Goal: Navigation & Orientation: Understand site structure

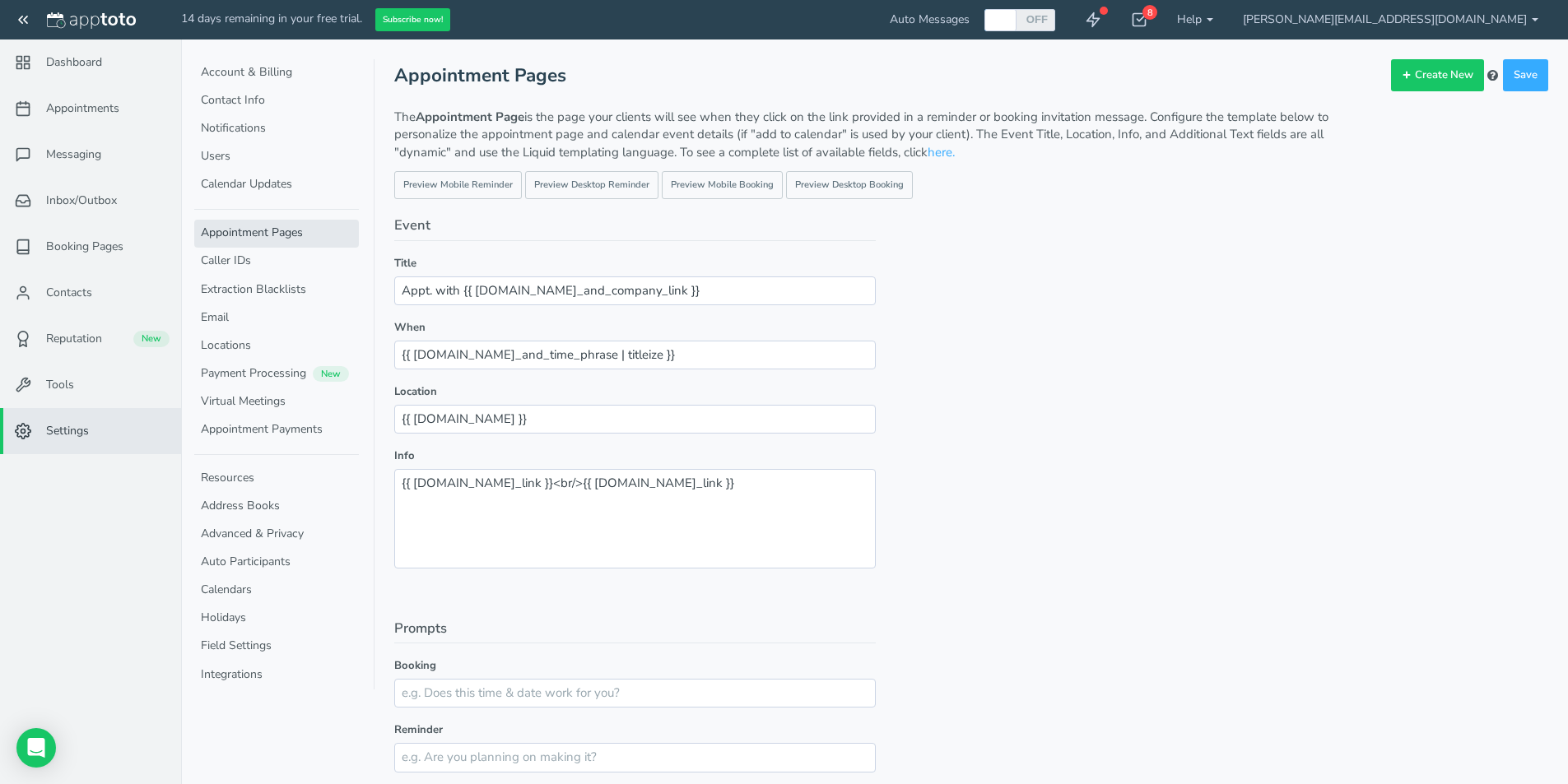
scroll to position [585, 0]
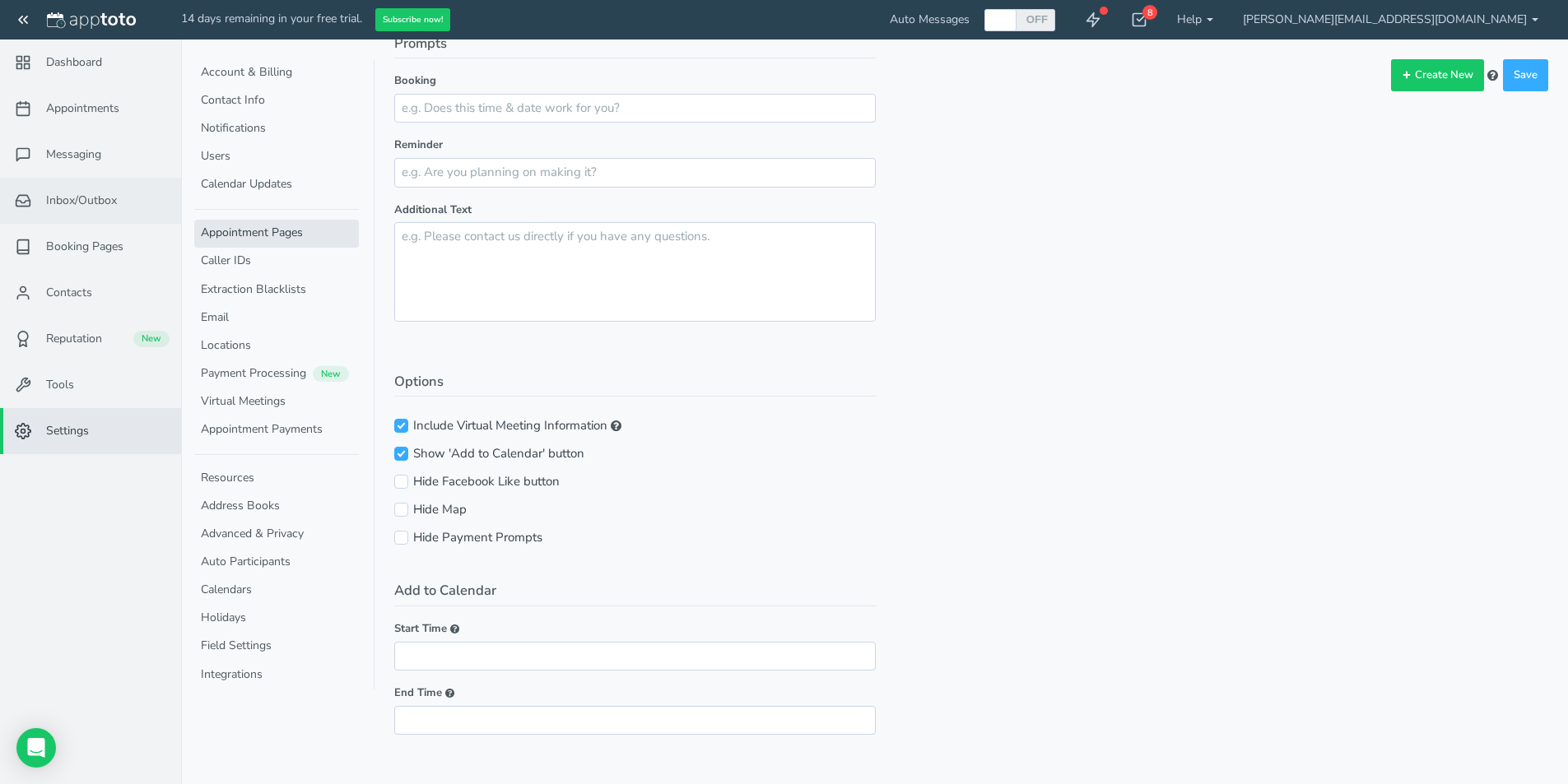
click at [81, 198] on span "Inbox/Outbox" at bounding box center [81, 200] width 71 height 17
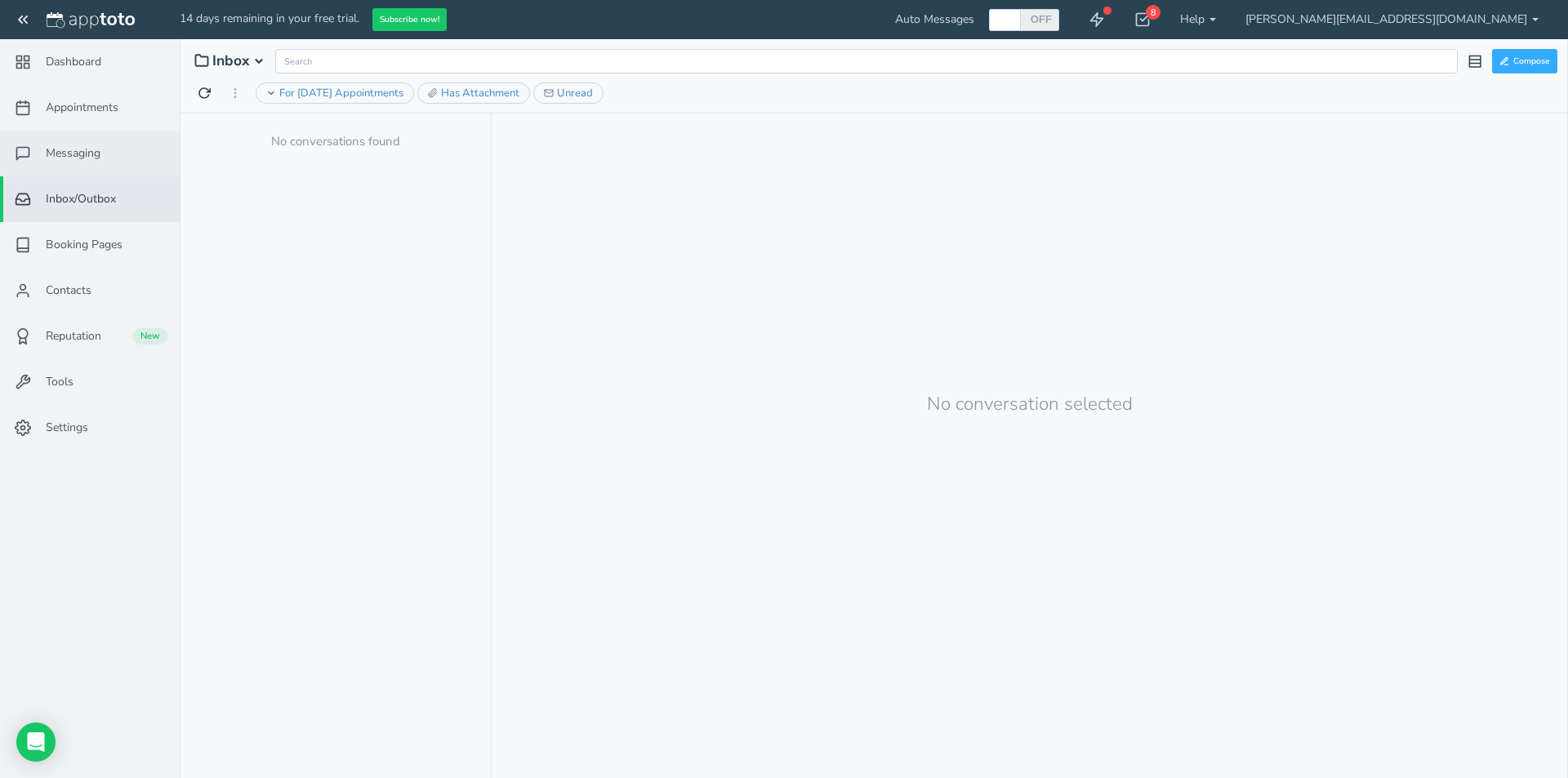
click at [91, 161] on span "Messaging" at bounding box center [73, 153] width 54 height 16
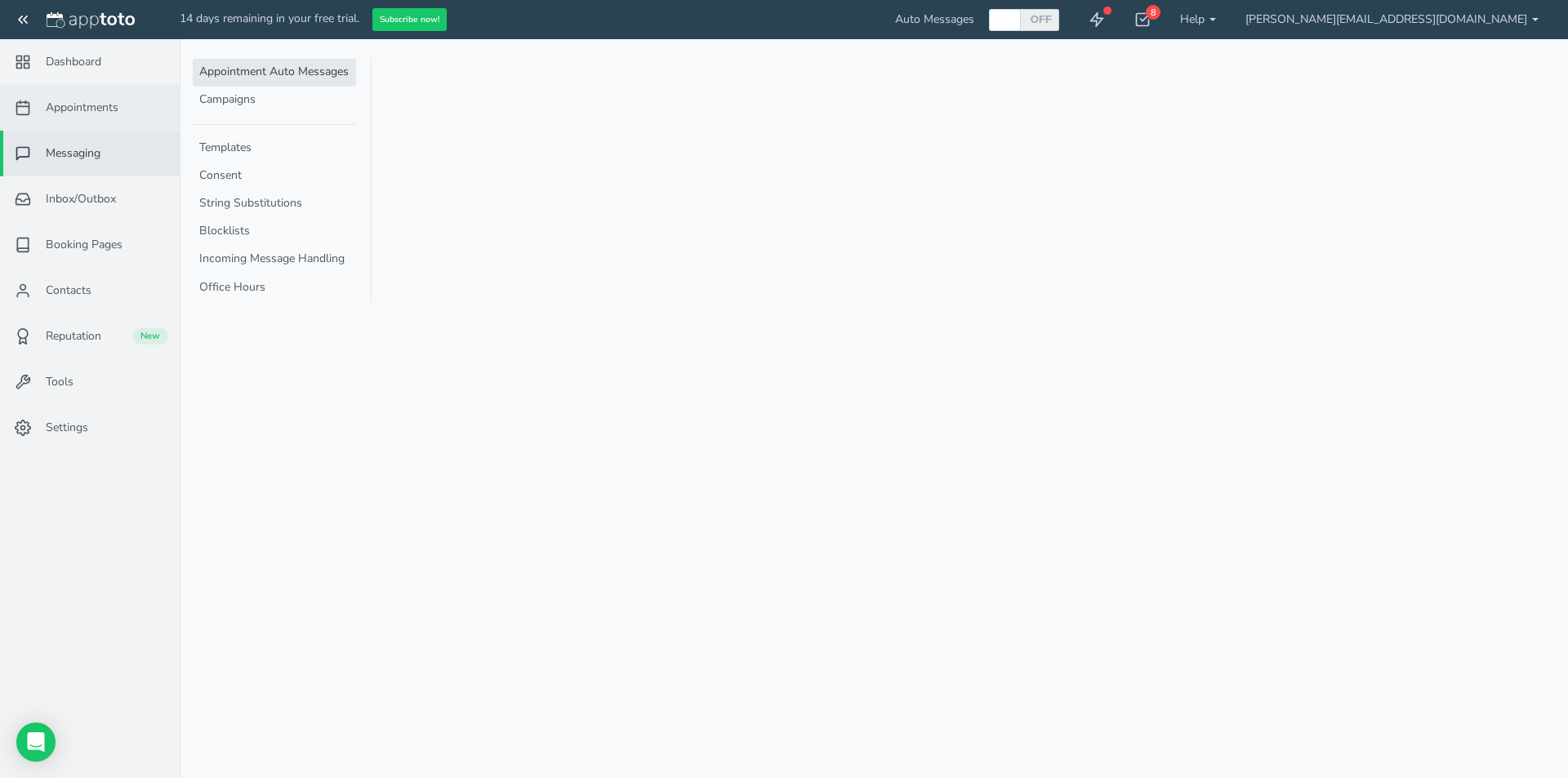
click at [95, 103] on span "Appointments" at bounding box center [82, 107] width 73 height 16
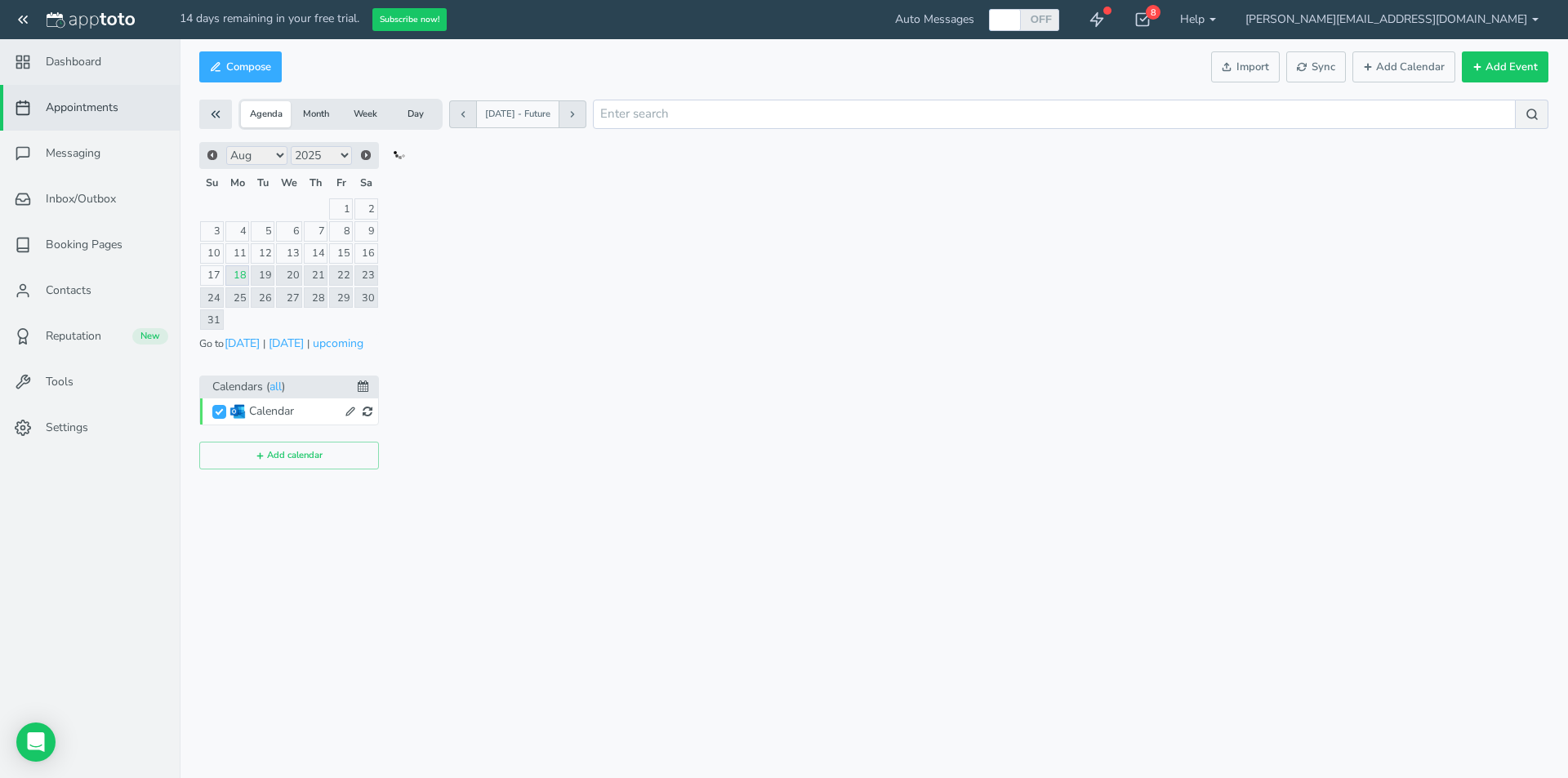
click at [92, 51] on link "Dashboard" at bounding box center [90, 61] width 180 height 46
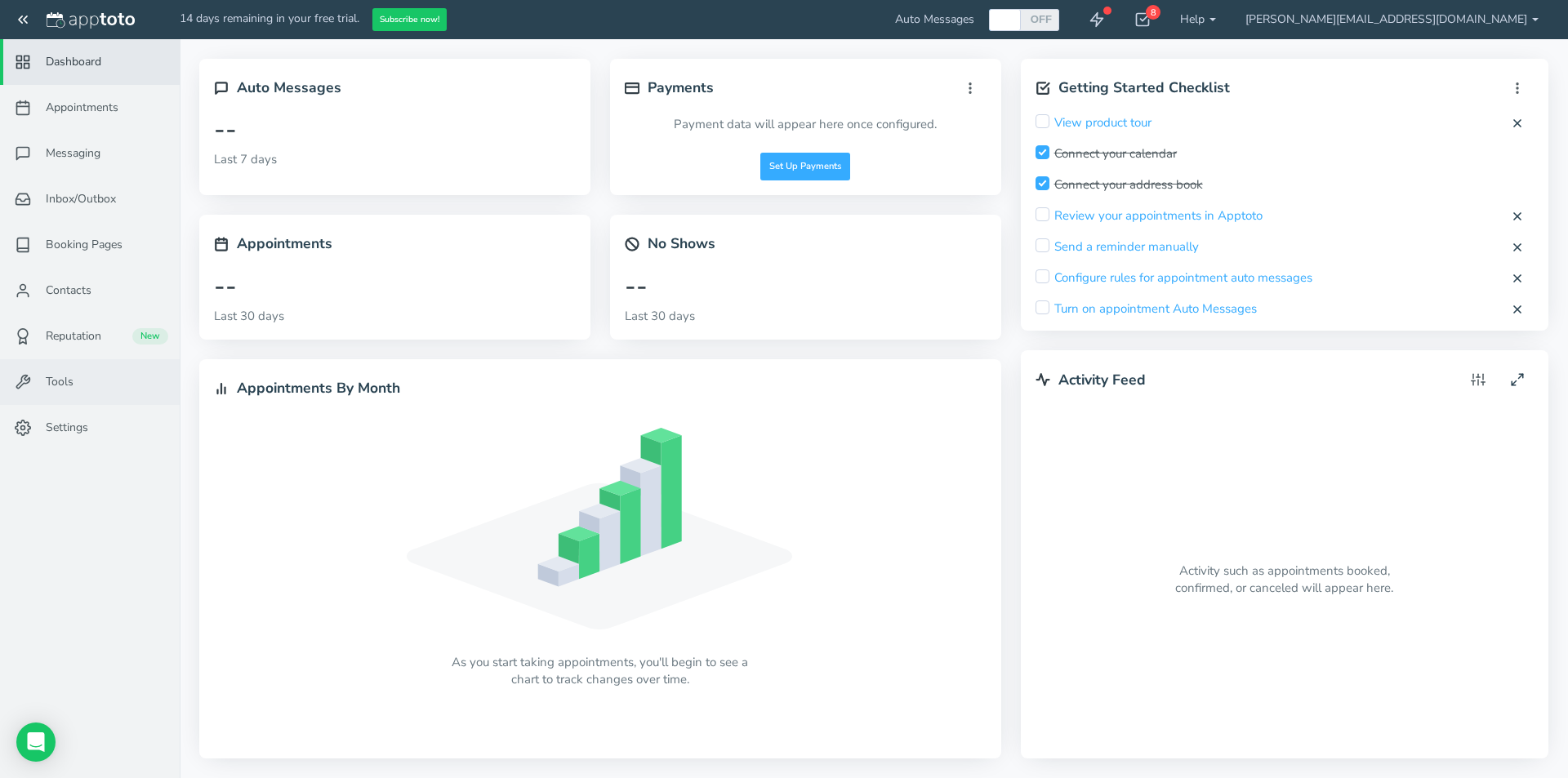
click at [51, 386] on span "Tools" at bounding box center [60, 381] width 28 height 16
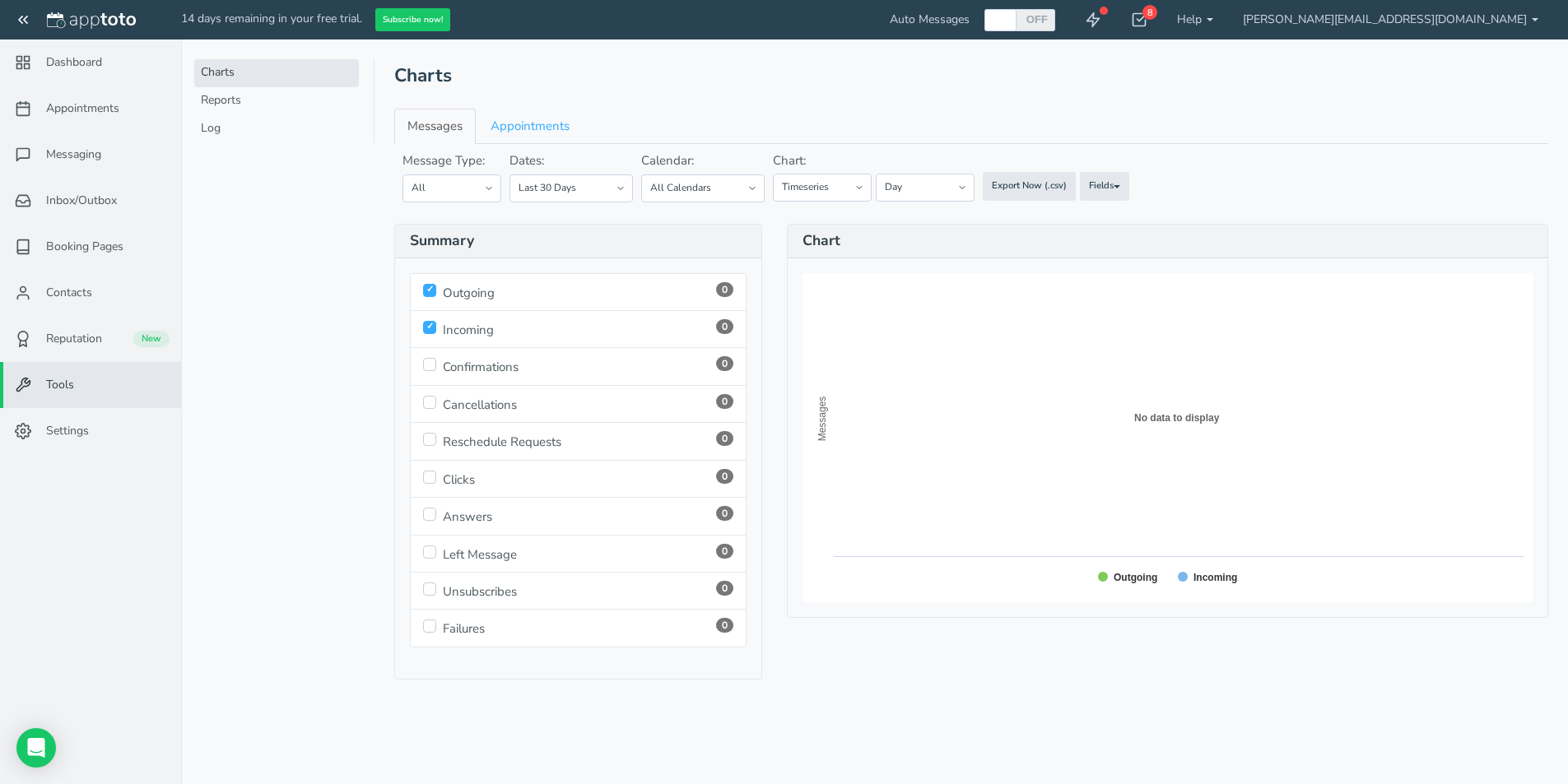
click at [291, 342] on div "Charts Reports Log" at bounding box center [284, 392] width 180 height 784
click at [1146, 23] on use at bounding box center [1139, 20] width 13 height 12
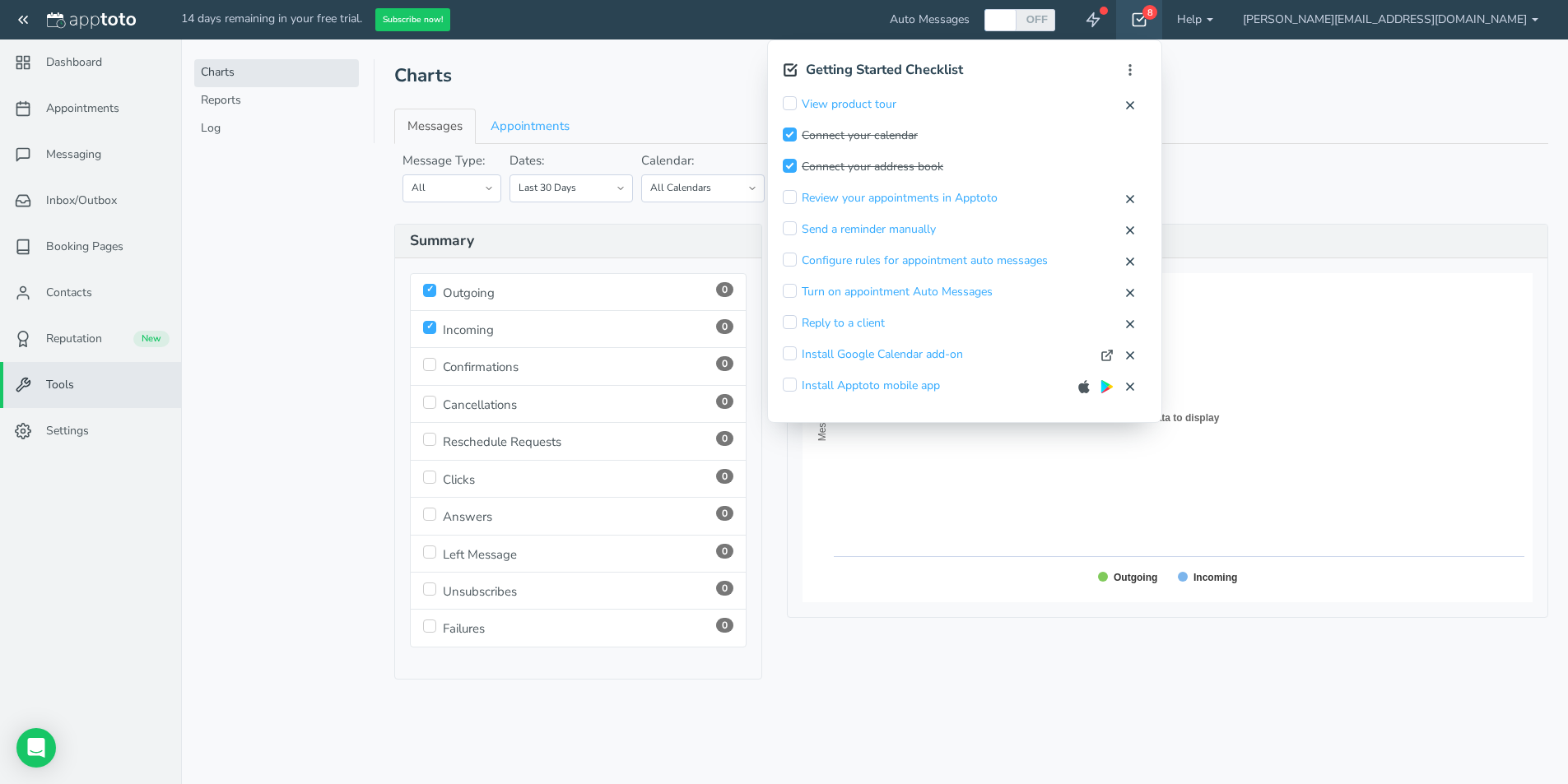
click at [1456, 167] on div "Message Type: All All Texts All Voice Calls All Emails Dates: [DATE] [DATE] [DA…" at bounding box center [971, 177] width 1178 height 50
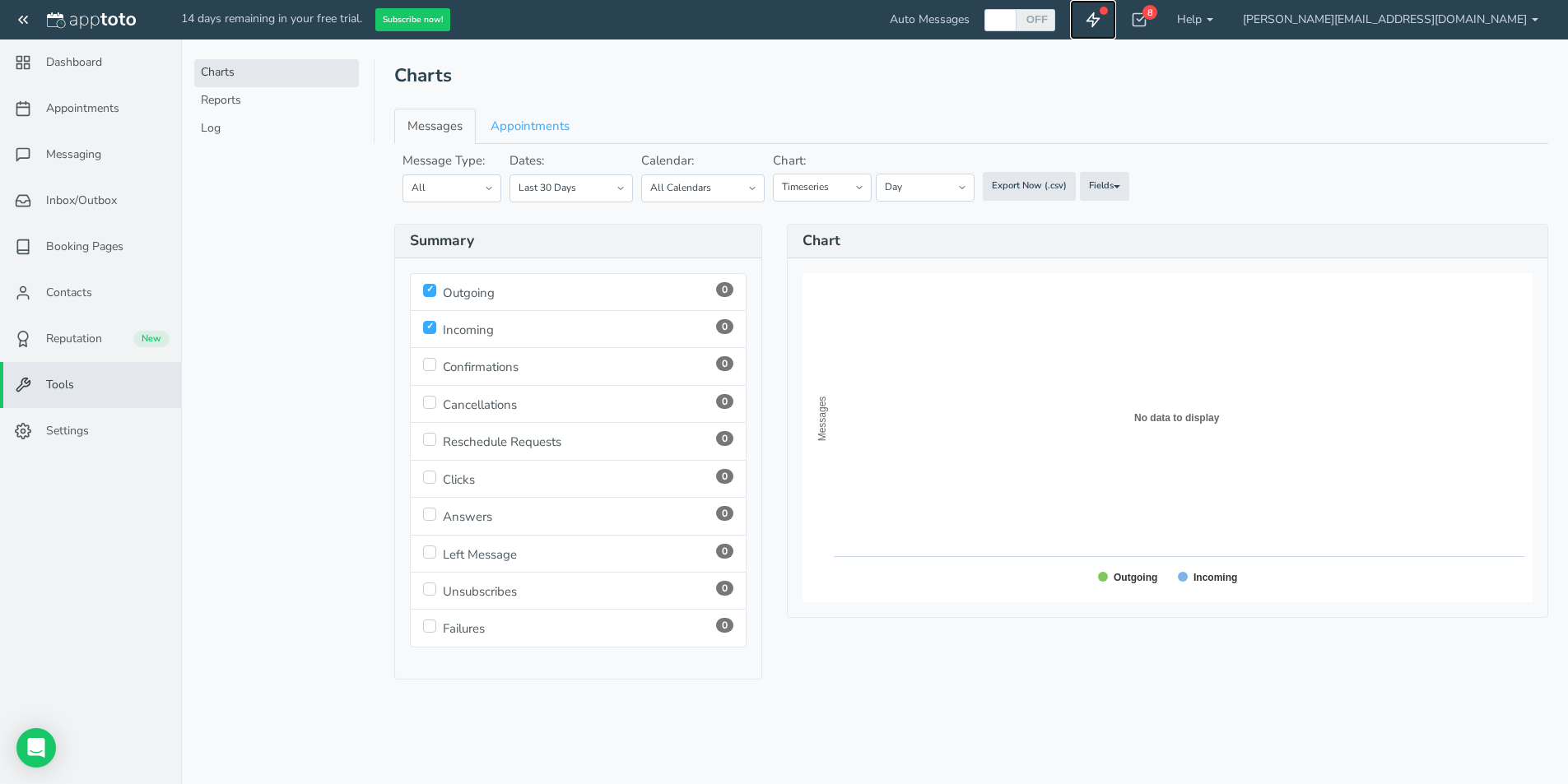
click at [1099, 21] on use at bounding box center [1093, 20] width 12 height 14
click at [1150, 73] on header "Charts" at bounding box center [971, 76] width 1154 height 33
click at [129, 105] on link "Appointments" at bounding box center [91, 108] width 181 height 46
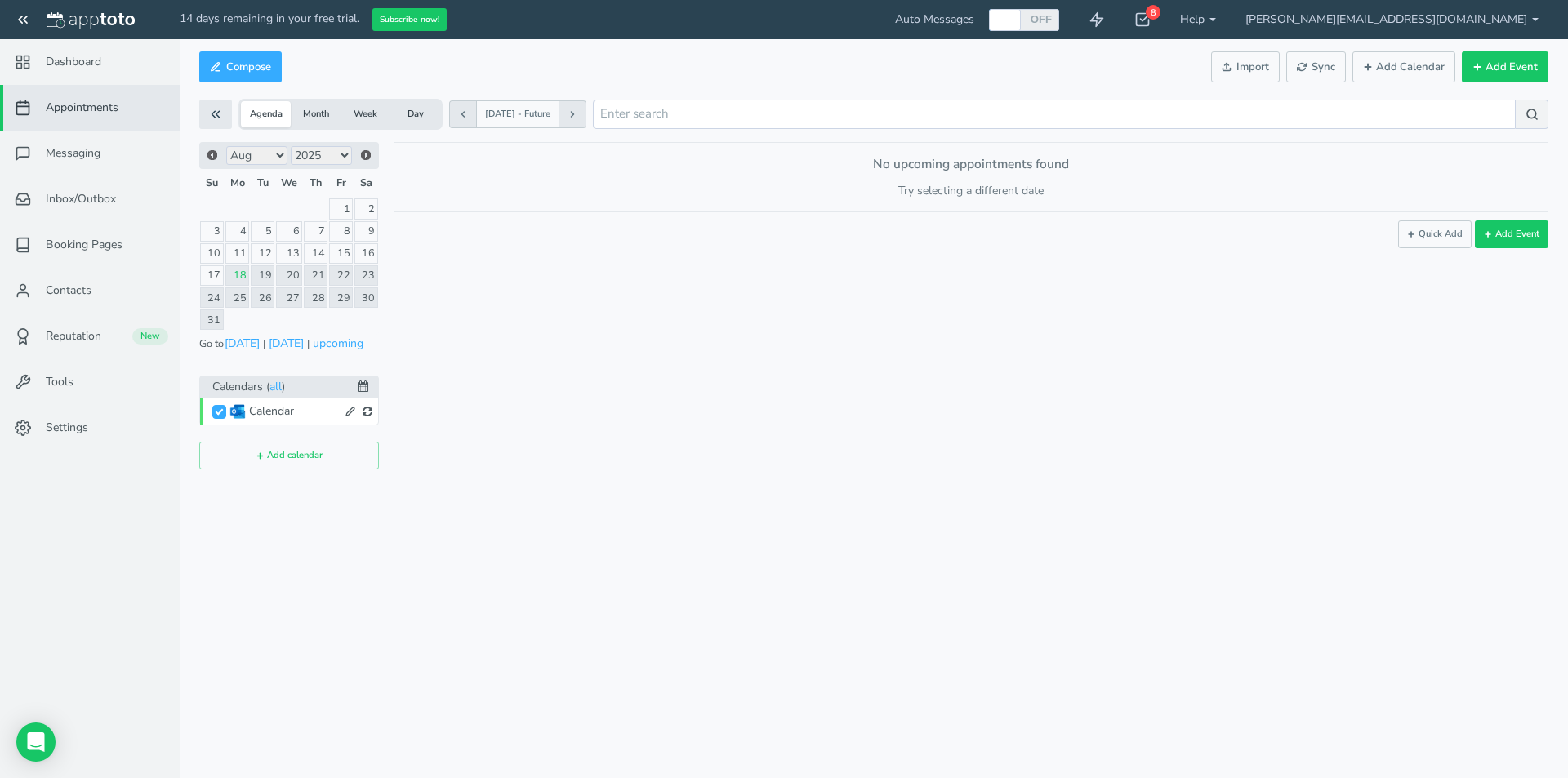
click at [542, 613] on div "Appointments Messaging Inbox/Outbox Booking Pages Campaigns Contacts Reputation…" at bounding box center [874, 389] width 1388 height 778
